Goal: Transaction & Acquisition: Subscribe to service/newsletter

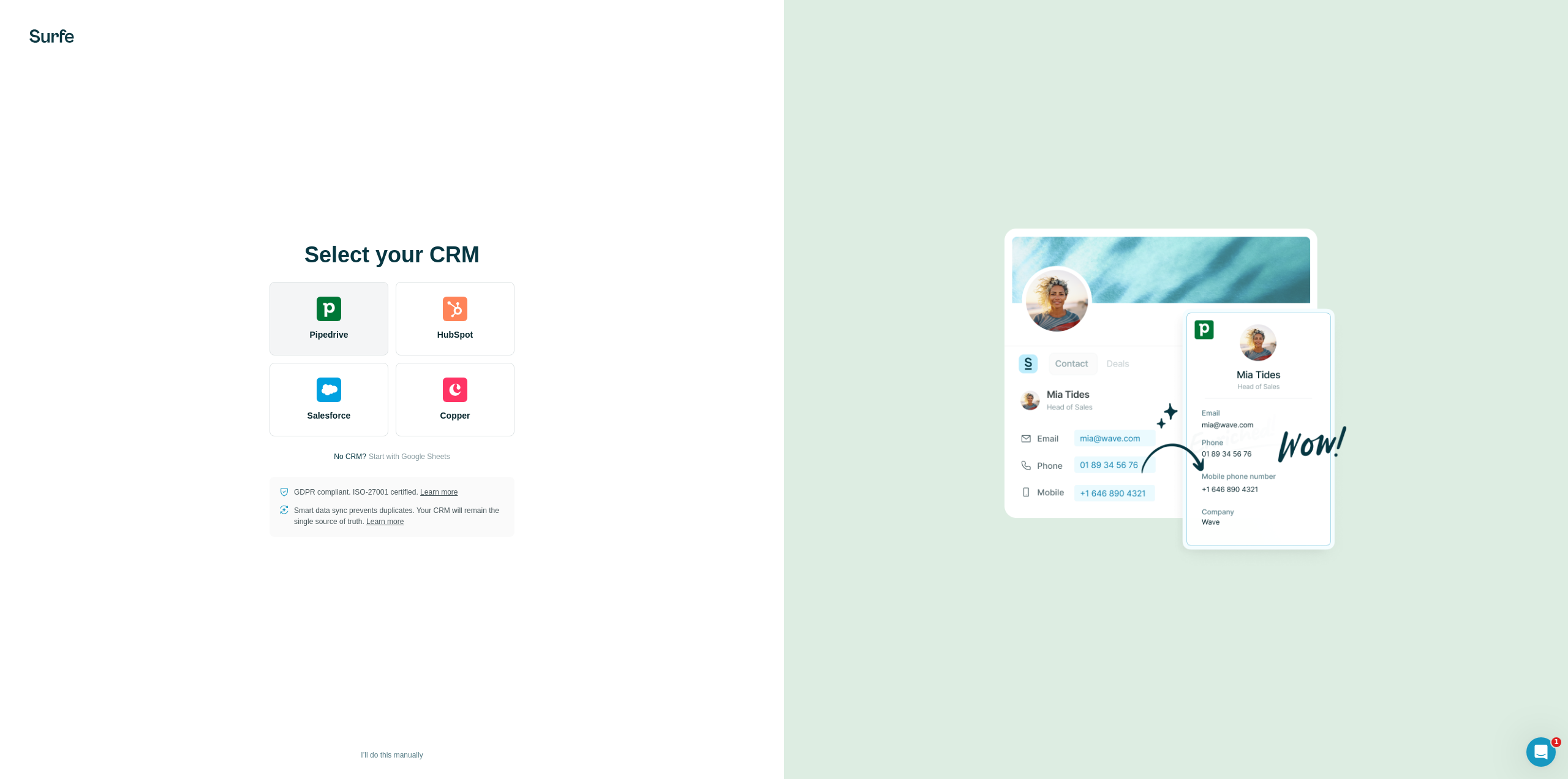
click at [338, 307] on img at bounding box center [329, 309] width 25 height 25
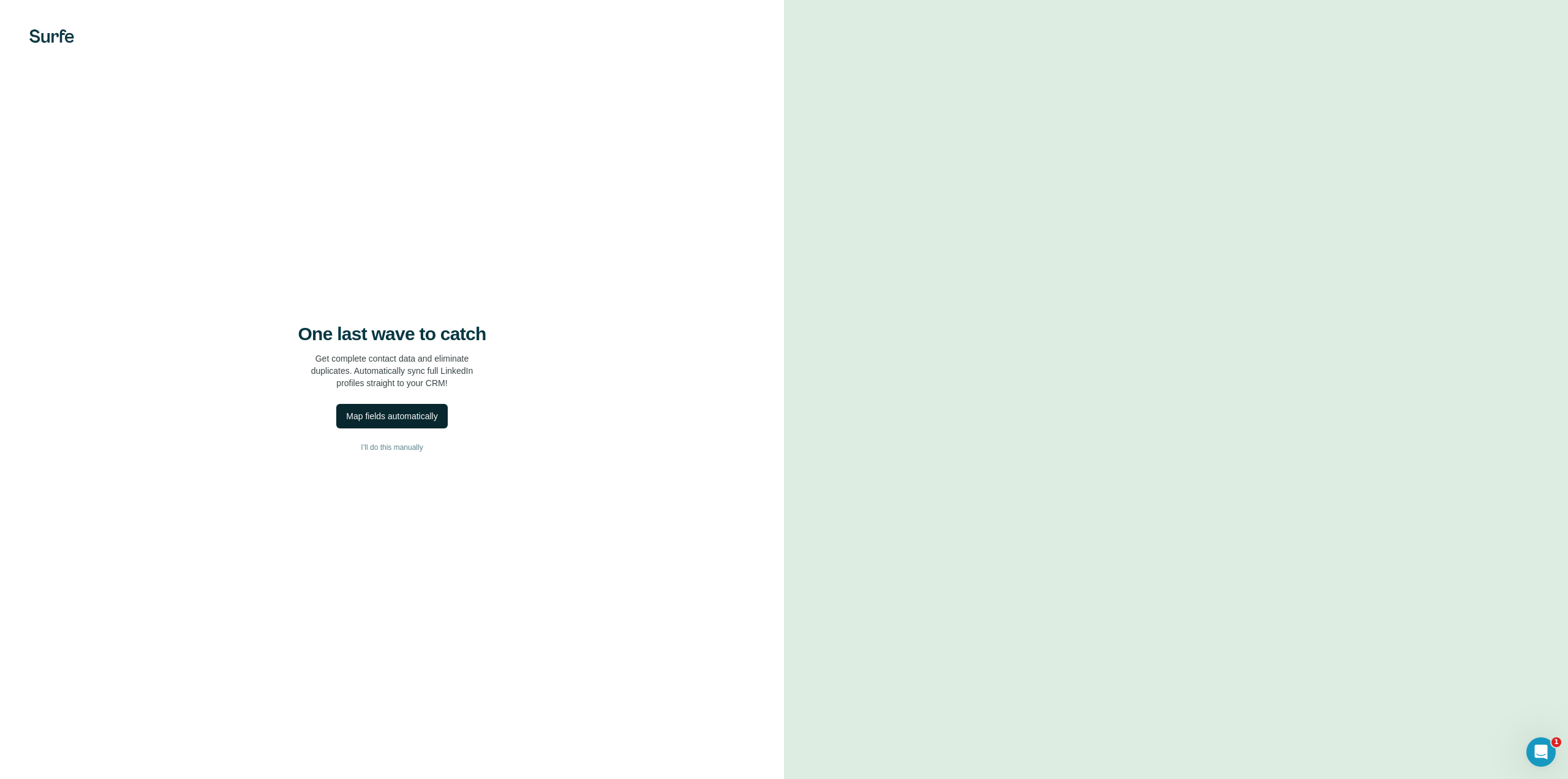
click at [393, 417] on div "Map fields automatically" at bounding box center [392, 416] width 91 height 12
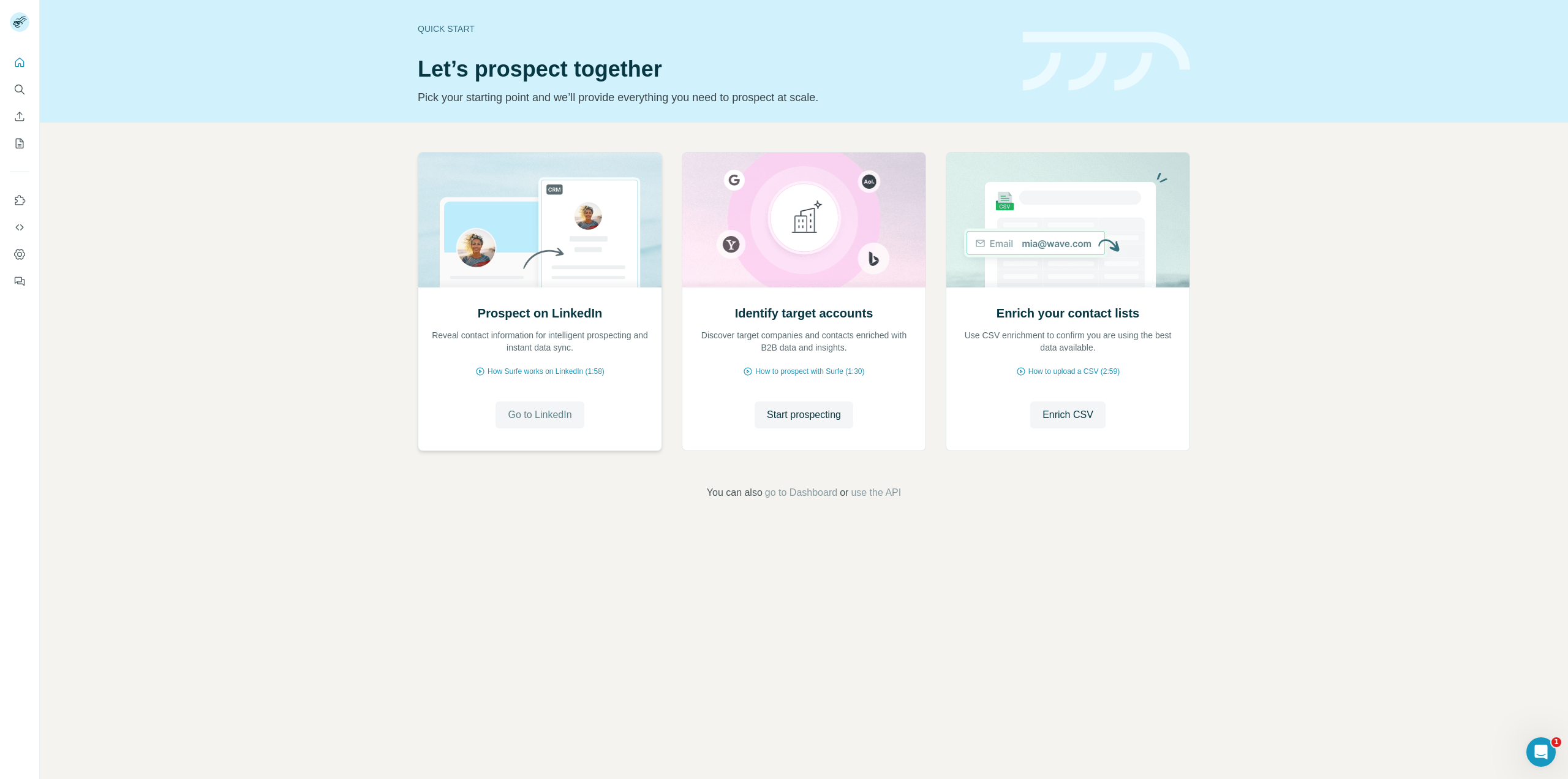
click at [550, 420] on span "Go to LinkedIn" at bounding box center [540, 414] width 64 height 15
